Goal: Information Seeking & Learning: Find specific fact

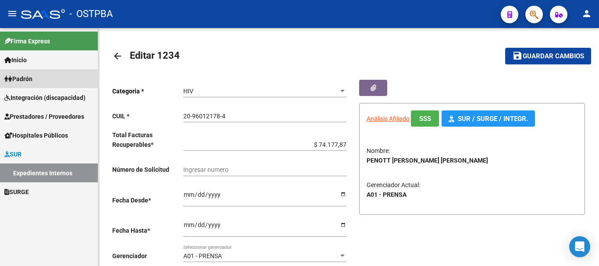
click at [27, 79] on span "Padrón" at bounding box center [18, 79] width 28 height 10
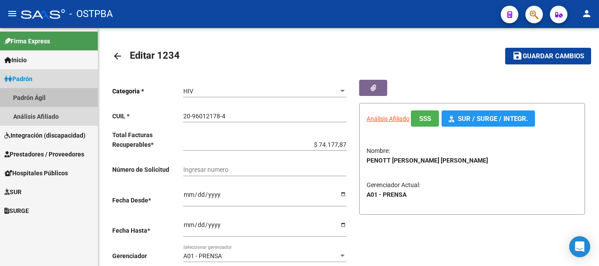
click at [27, 93] on link "Padrón Ágil" at bounding box center [49, 97] width 98 height 19
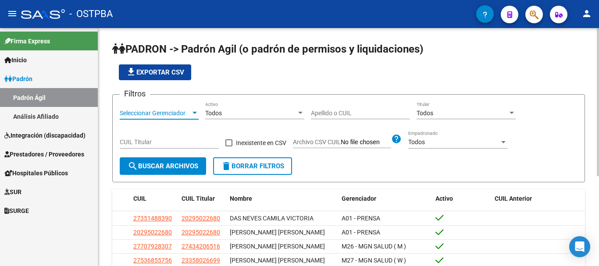
click at [196, 112] on div at bounding box center [195, 113] width 4 height 2
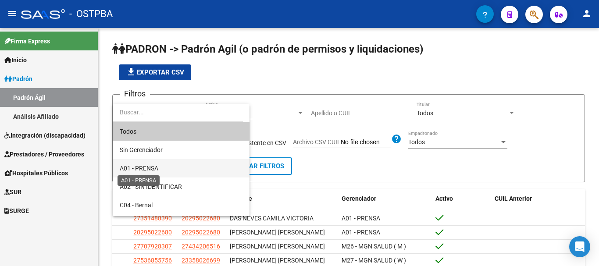
click at [144, 169] on span "A01 - PRENSA" at bounding box center [139, 168] width 39 height 7
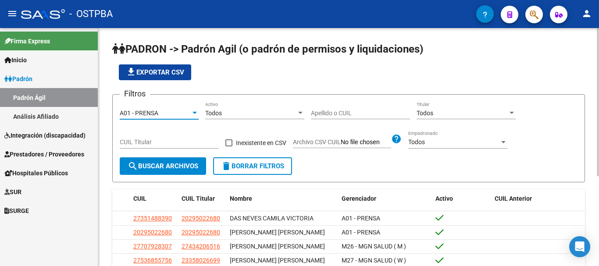
click at [316, 112] on input "Apellido o CUIL" at bounding box center [360, 113] width 99 height 7
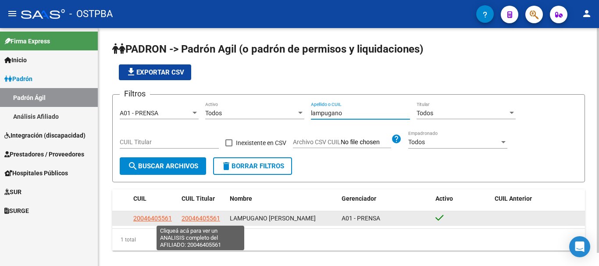
type input "lampugano"
click at [193, 218] on span "20046405561" at bounding box center [201, 218] width 39 height 7
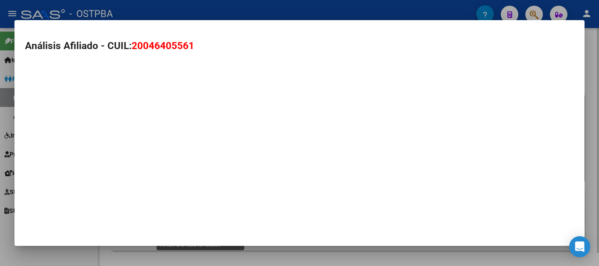
type textarea "20046405561"
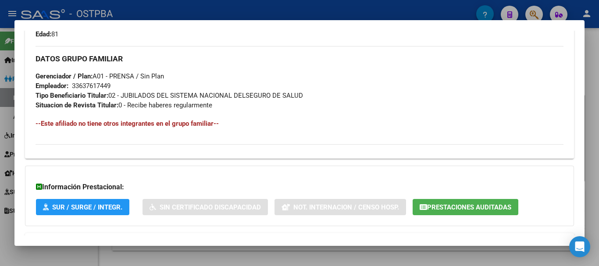
scroll to position [433, 0]
